Goal: Information Seeking & Learning: Learn about a topic

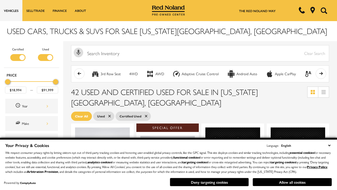
scroll to position [229, 0]
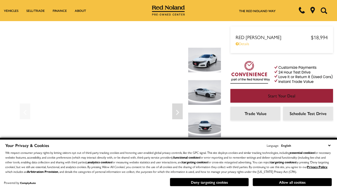
scroll to position [276, 0]
